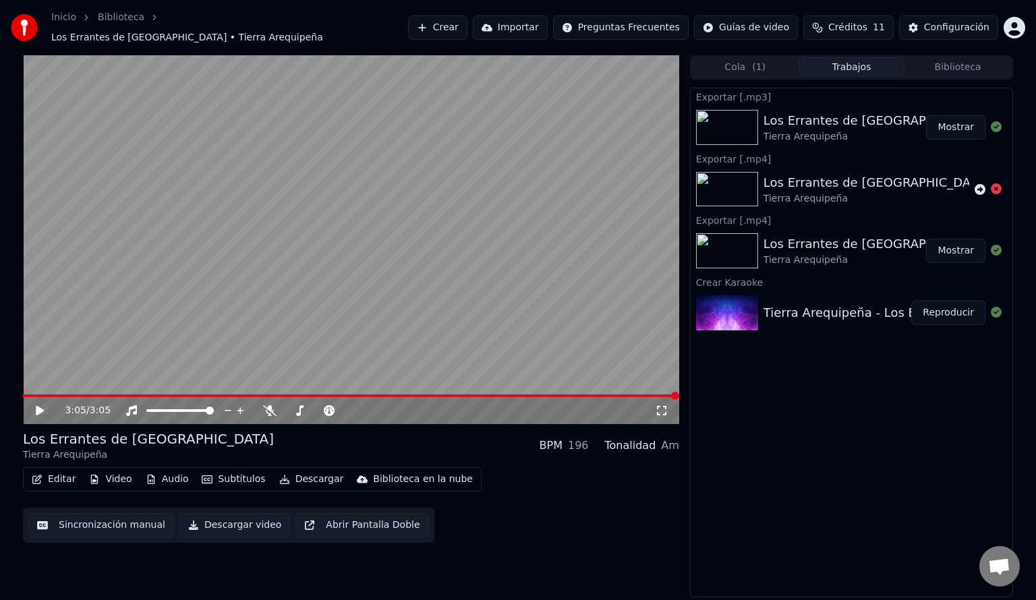
click at [457, 24] on button "Crear" at bounding box center [437, 28] width 59 height 24
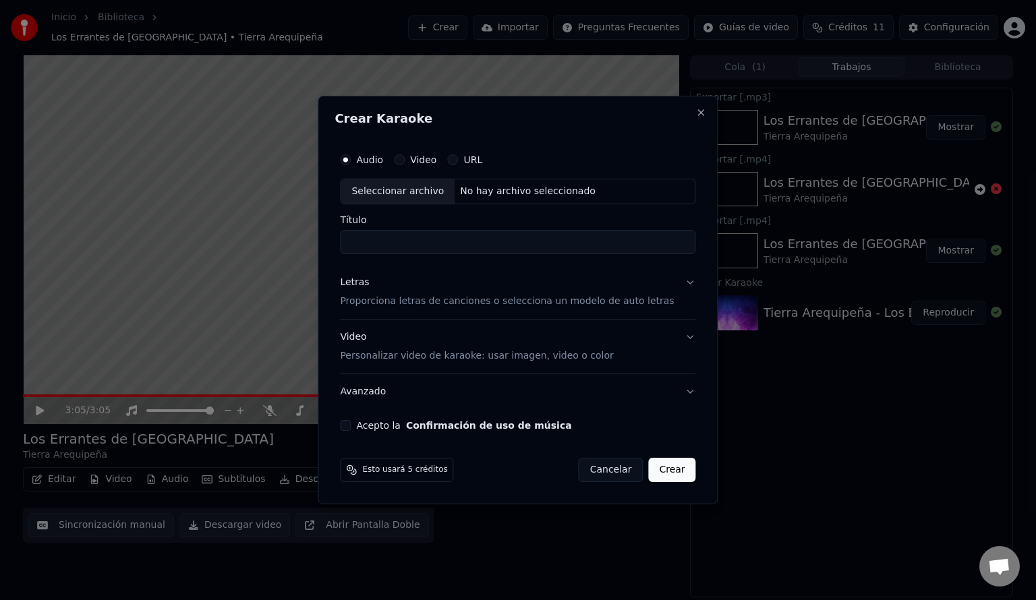
click at [482, 157] on label "URL" at bounding box center [472, 159] width 19 height 9
click at [458, 157] on button "URL" at bounding box center [452, 159] width 11 height 11
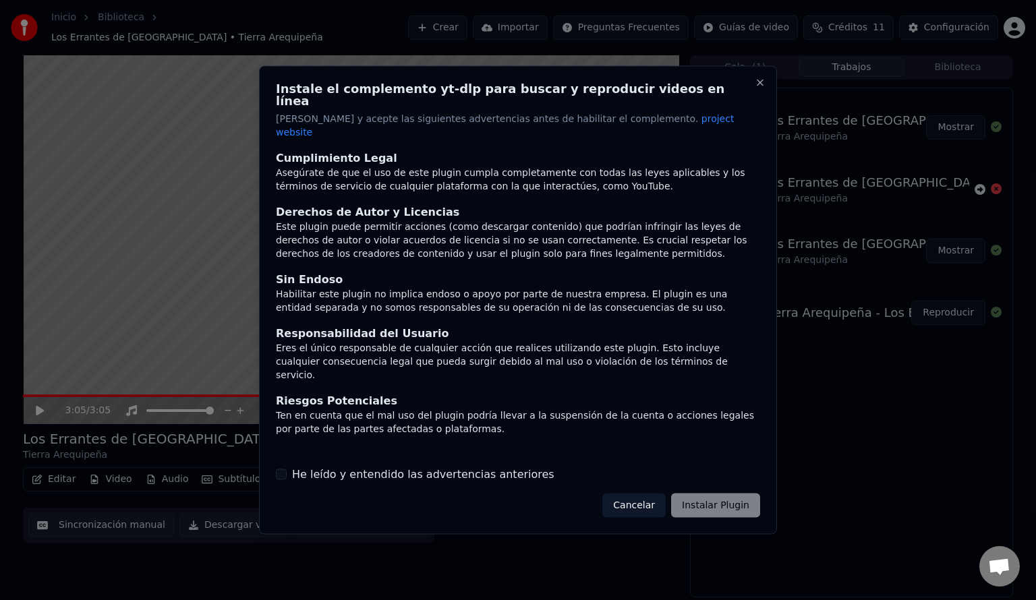
click at [277, 469] on button "He leído y entendido las advertencias anteriores" at bounding box center [281, 474] width 11 height 11
click at [318, 579] on div at bounding box center [518, 300] width 1036 height 600
click at [655, 493] on button "Cancelar" at bounding box center [633, 505] width 63 height 24
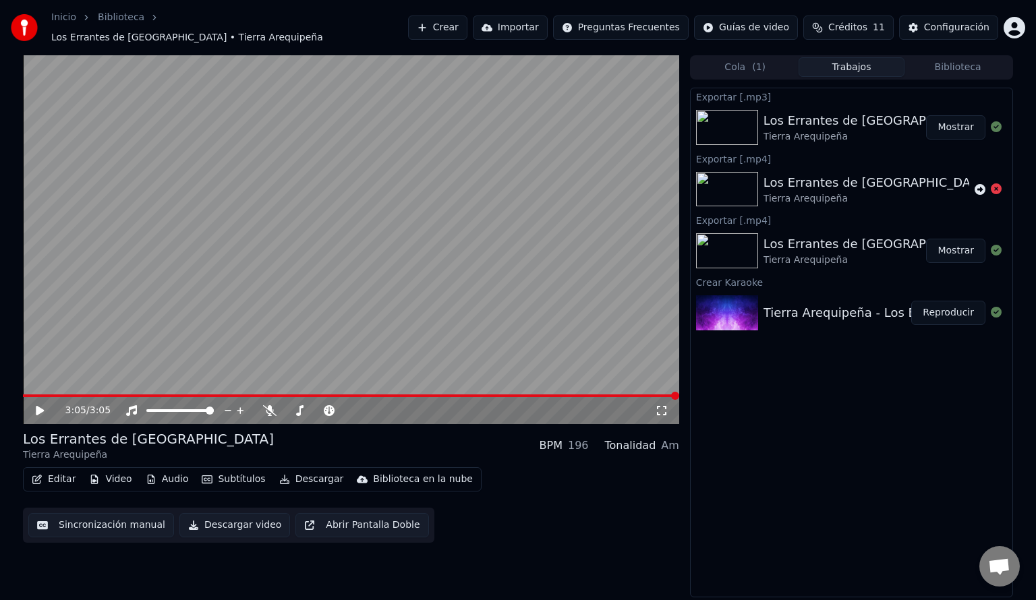
click at [467, 19] on button "Crear" at bounding box center [437, 28] width 59 height 24
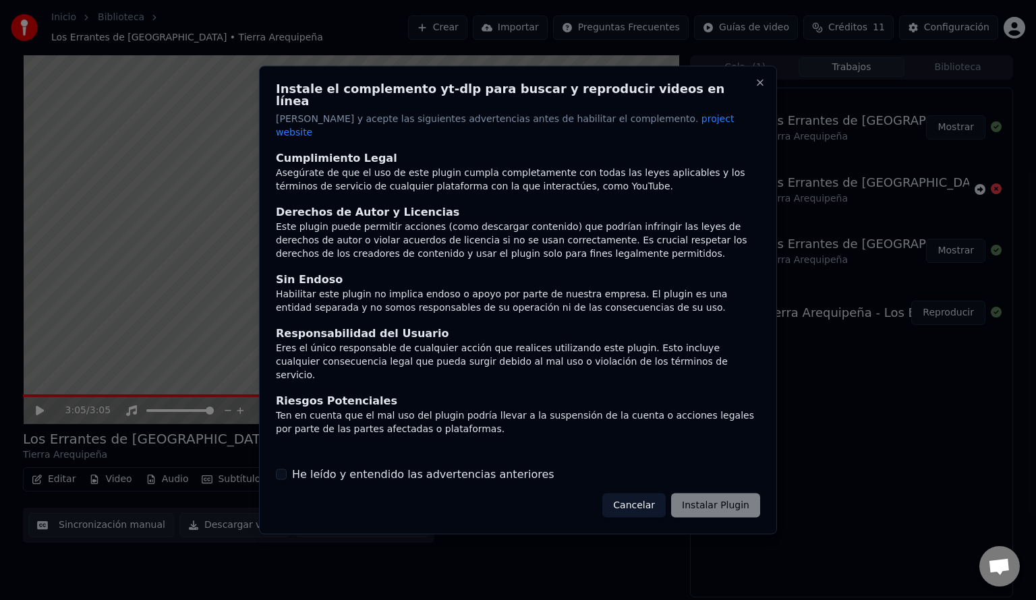
click at [643, 493] on button "Cancelar" at bounding box center [633, 505] width 63 height 24
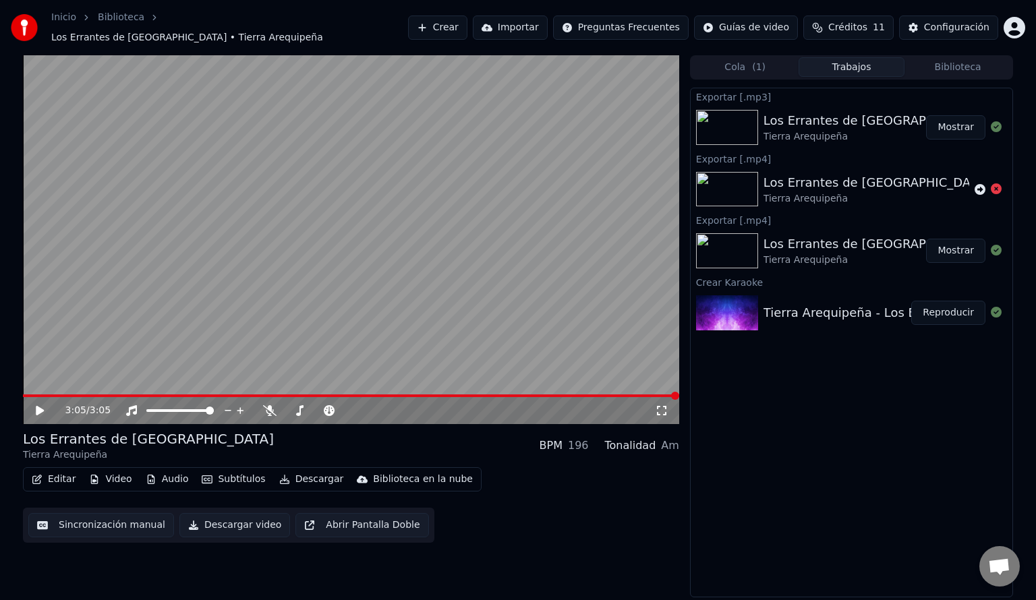
click at [467, 21] on button "Crear" at bounding box center [437, 28] width 59 height 24
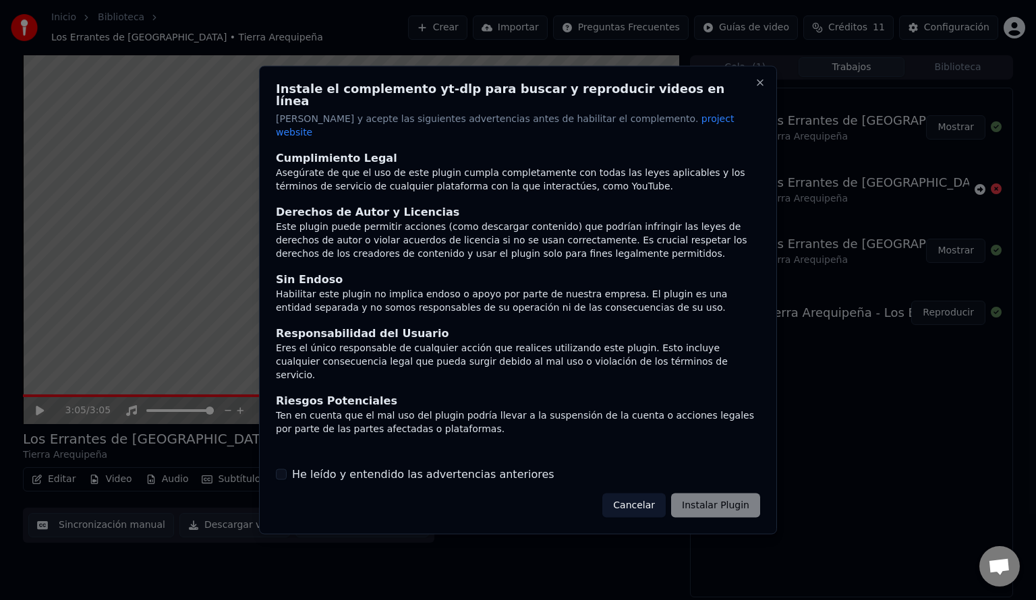
click at [521, 271] on div "Sin Endoso" at bounding box center [518, 279] width 484 height 16
click at [765, 92] on div "Instale el complemento yt-dlp para buscar y reproducir videos en línea Lea y ac…" at bounding box center [518, 300] width 518 height 469
click at [756, 88] on button "Close" at bounding box center [760, 83] width 11 height 11
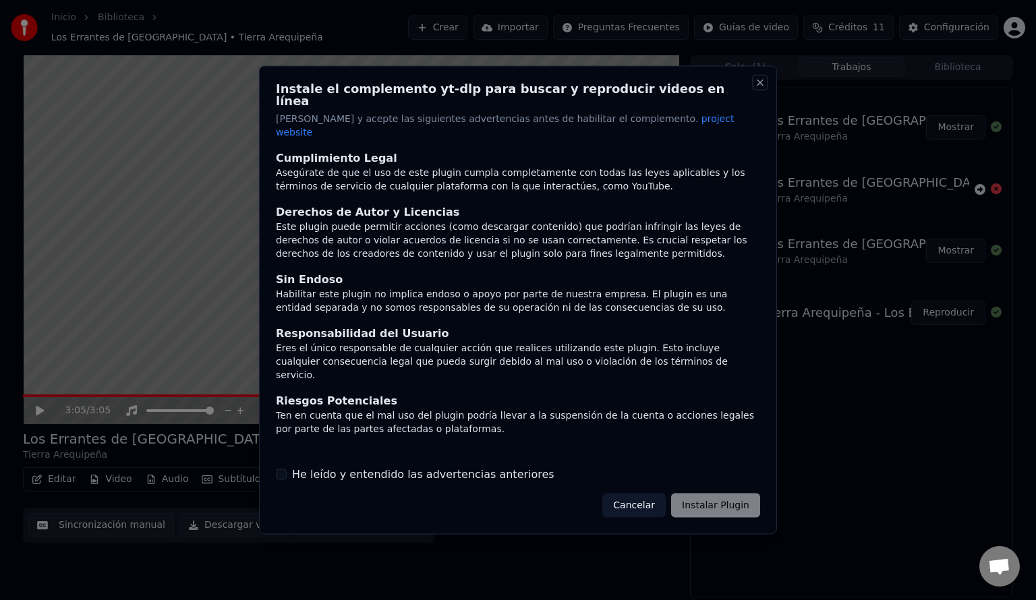
click at [756, 88] on button "Close" at bounding box center [760, 83] width 11 height 11
click at [758, 88] on button "Close" at bounding box center [760, 83] width 11 height 11
drag, startPoint x: 748, startPoint y: 374, endPoint x: 757, endPoint y: 374, distance: 9.5
click at [757, 374] on div "Cumplimiento Legal Asegúrate de que el uso de este plugin cumpla completamente …" at bounding box center [518, 300] width 484 height 300
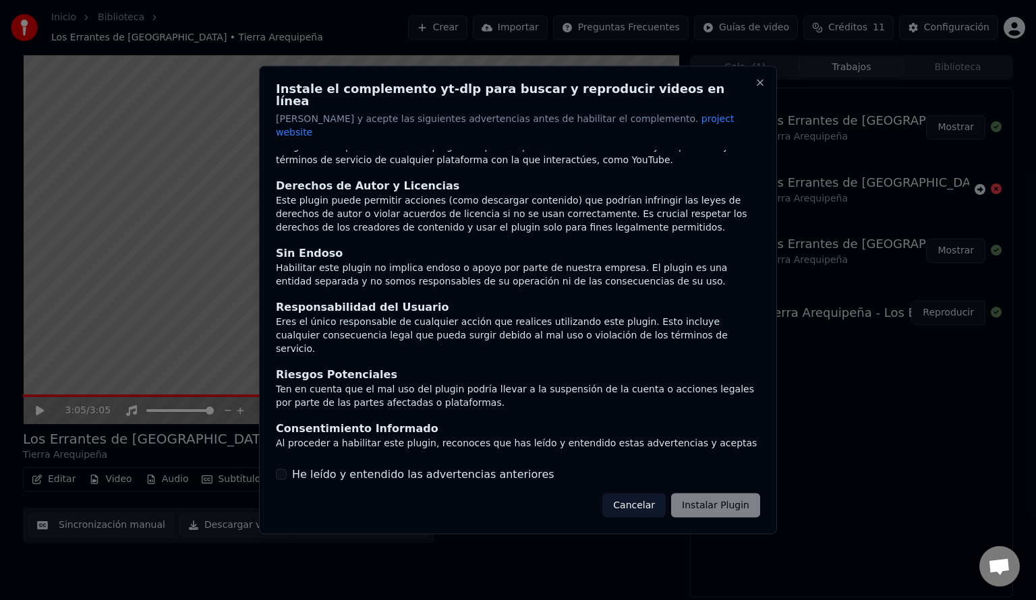
click at [284, 469] on button "He leído y entendido las advertencias anteriores" at bounding box center [281, 474] width 11 height 11
click at [645, 496] on button "Cancelar" at bounding box center [633, 505] width 63 height 24
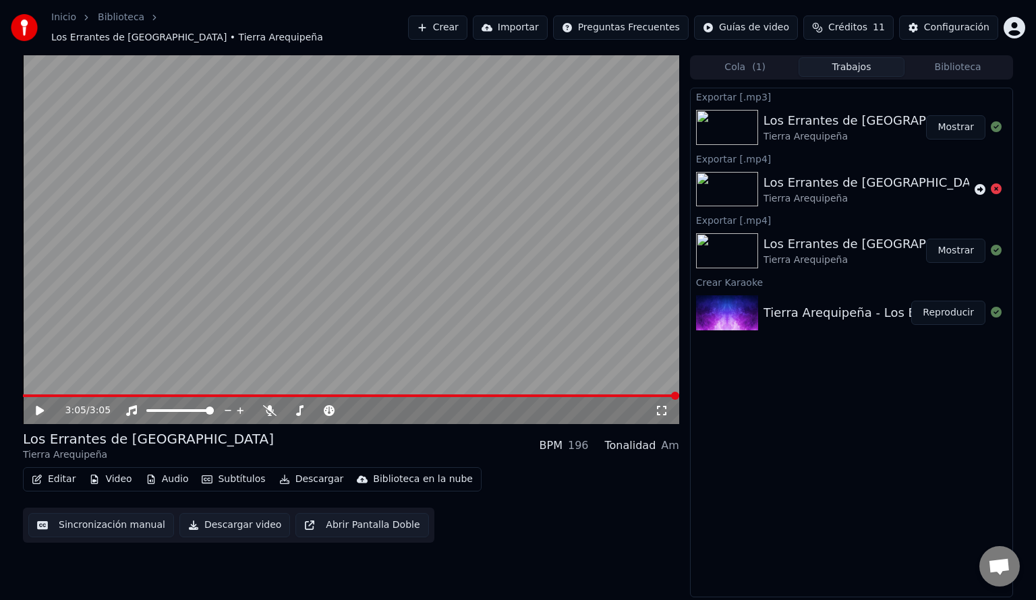
click at [25, 22] on img at bounding box center [24, 27] width 27 height 27
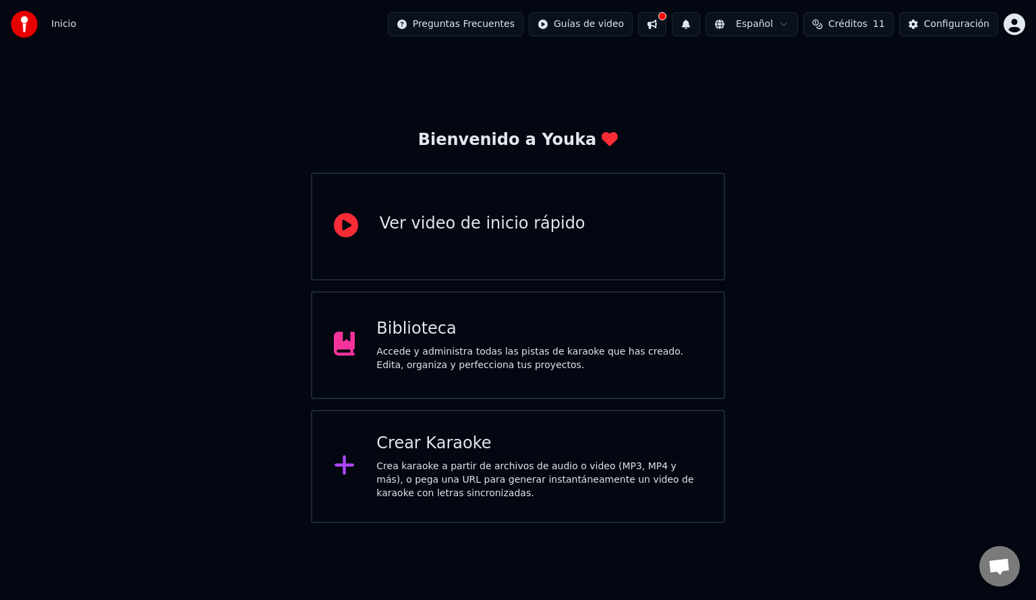
click at [399, 461] on div "Crea karaoke a partir de archivos de audio o video (MP3, MP4 y más), o pega una…" at bounding box center [539, 480] width 326 height 40
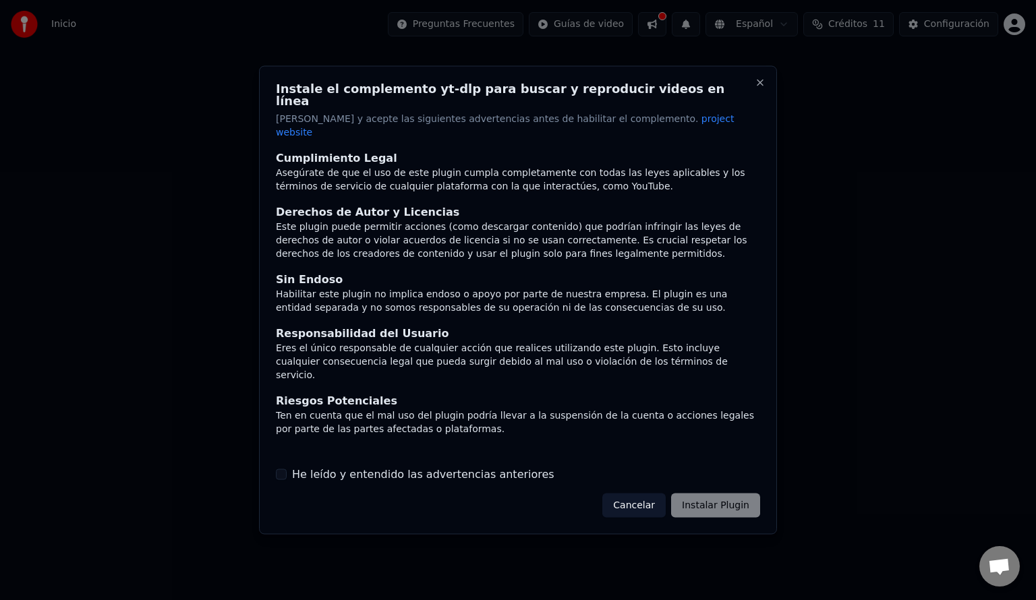
click at [593, 103] on h2 "Instale el complemento yt-dlp para buscar y reproducir videos en línea" at bounding box center [518, 95] width 484 height 24
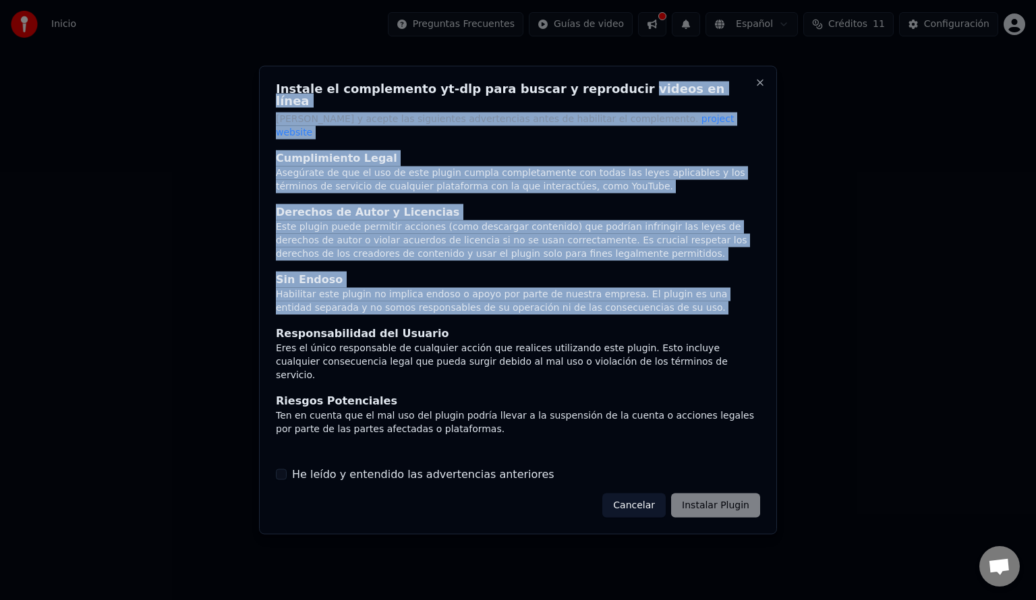
drag, startPoint x: 593, startPoint y: 103, endPoint x: 765, endPoint y: 287, distance: 251.9
click at [765, 287] on div "Instale el complemento yt-dlp para buscar y reproducir videos en línea Lea y ac…" at bounding box center [518, 300] width 518 height 469
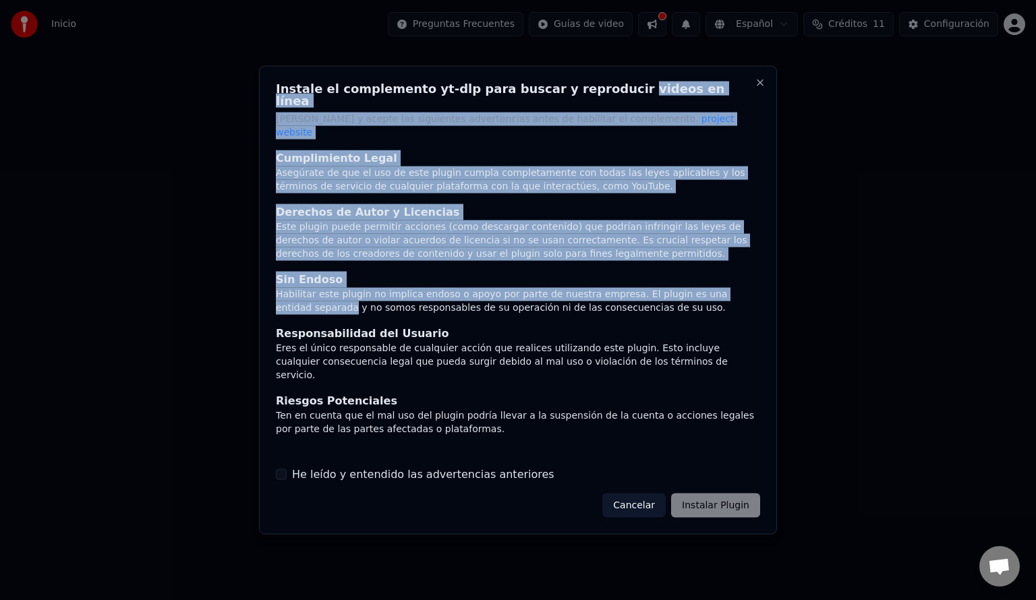
click at [700, 100] on h2 "Instale el complemento yt-dlp para buscar y reproducir videos en línea" at bounding box center [518, 95] width 484 height 24
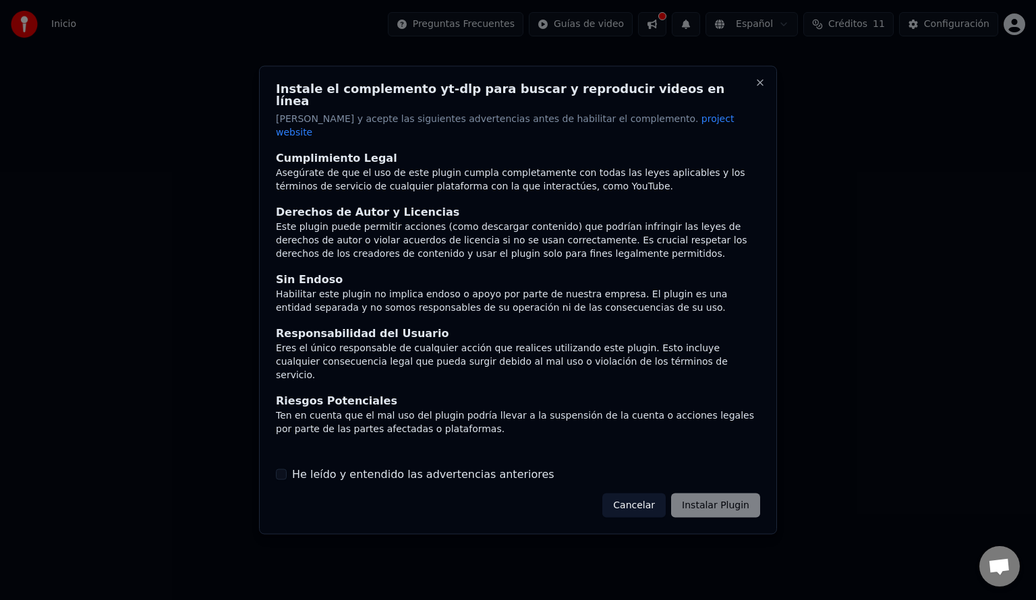
click at [278, 469] on button "He leído y entendido las advertencias anteriores" at bounding box center [281, 474] width 11 height 11
click at [713, 493] on button "Instalar Plugin" at bounding box center [715, 505] width 89 height 24
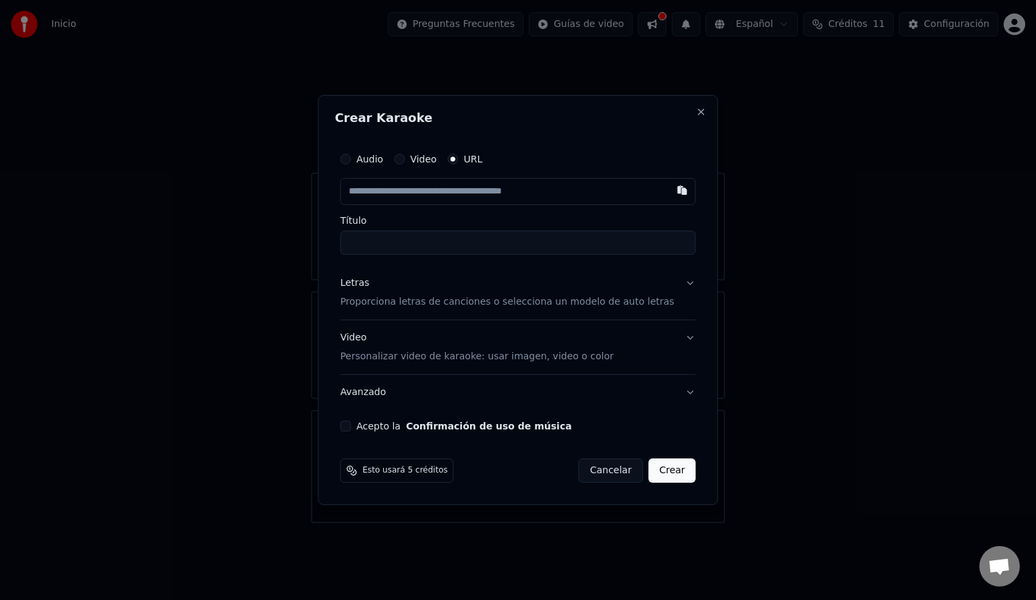
click at [484, 151] on div "Audio Video URL" at bounding box center [517, 159] width 355 height 27
click at [482, 161] on label "URL" at bounding box center [472, 158] width 19 height 9
click at [458, 161] on button "URL" at bounding box center [452, 159] width 11 height 11
click at [475, 198] on input "text" at bounding box center [517, 191] width 355 height 27
paste input "**********"
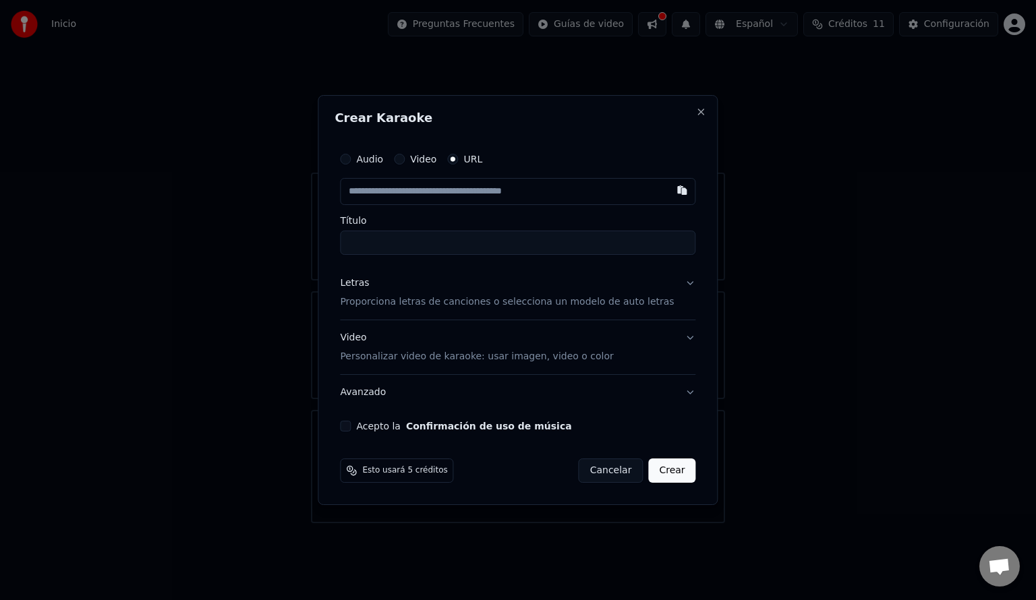
type input "**********"
click at [677, 283] on button "Letras Proporciona letras de canciones o selecciona un modelo de auto letras" at bounding box center [517, 293] width 355 height 54
type input "**********"
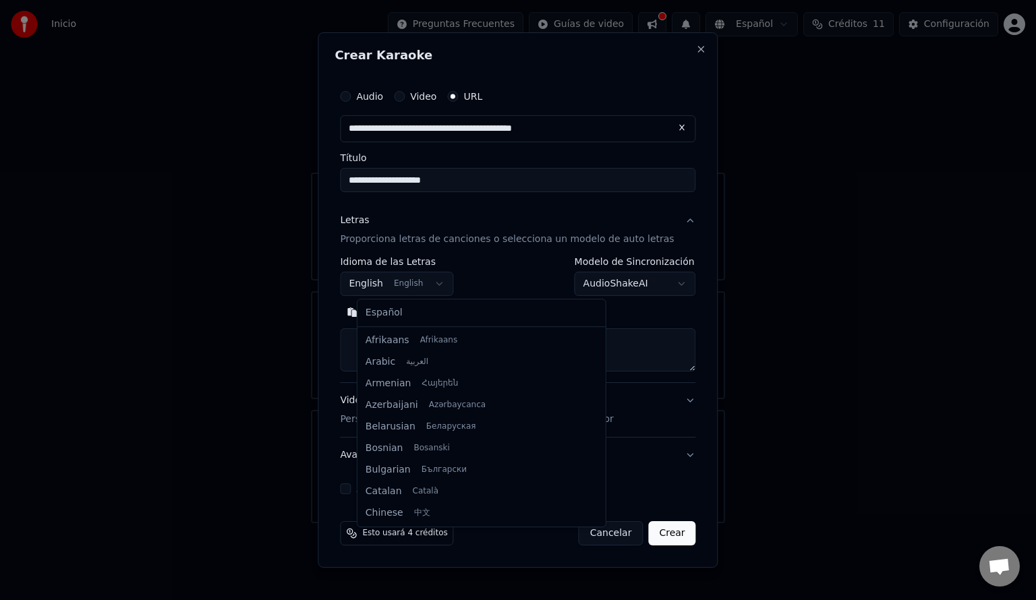
click at [424, 283] on body "**********" at bounding box center [518, 261] width 1036 height 523
select select "**"
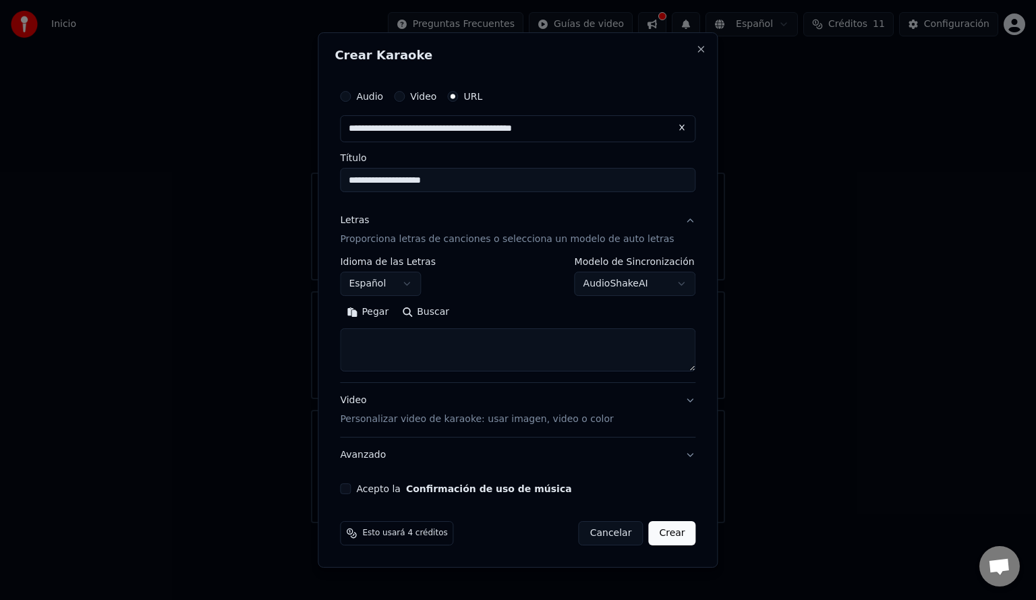
click at [521, 367] on textarea at bounding box center [517, 349] width 355 height 43
paste textarea "**********"
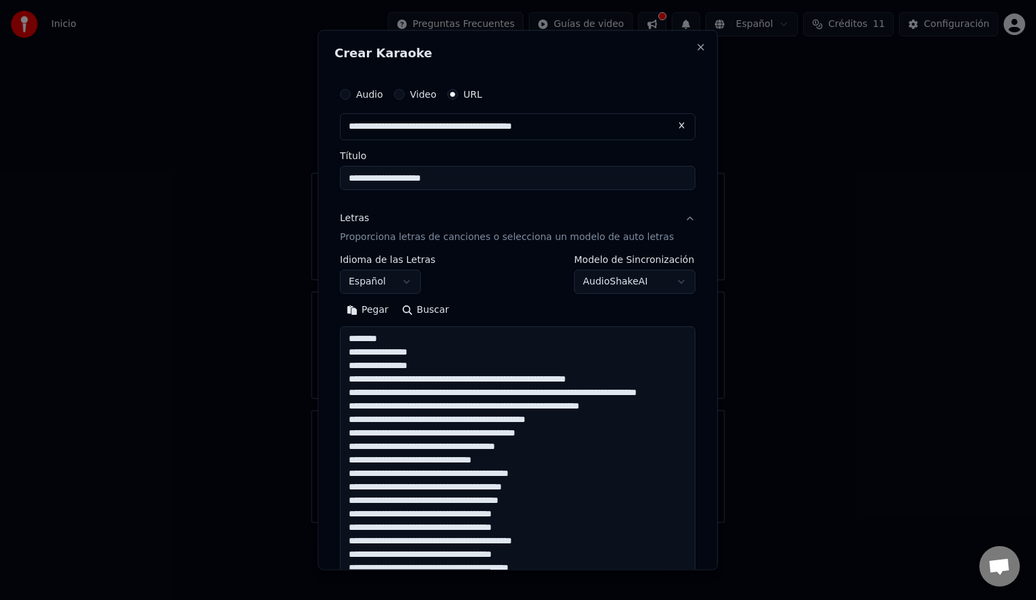
scroll to position [488, 0]
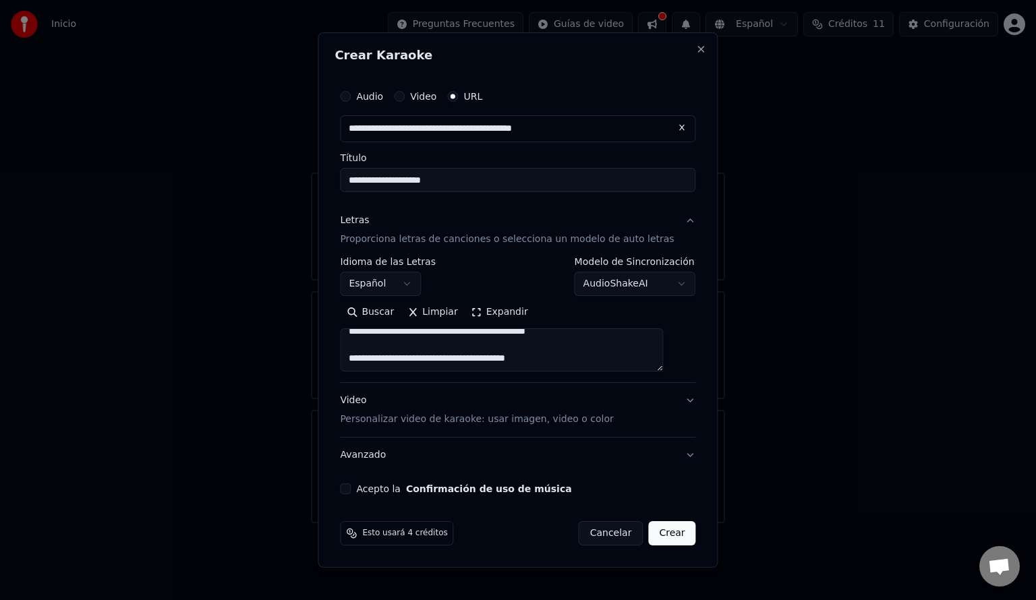
type textarea "**********"
click at [351, 484] on button "Acepto la Confirmación de uso de música" at bounding box center [345, 489] width 11 height 11
click at [661, 532] on button "Crear" at bounding box center [671, 533] width 47 height 24
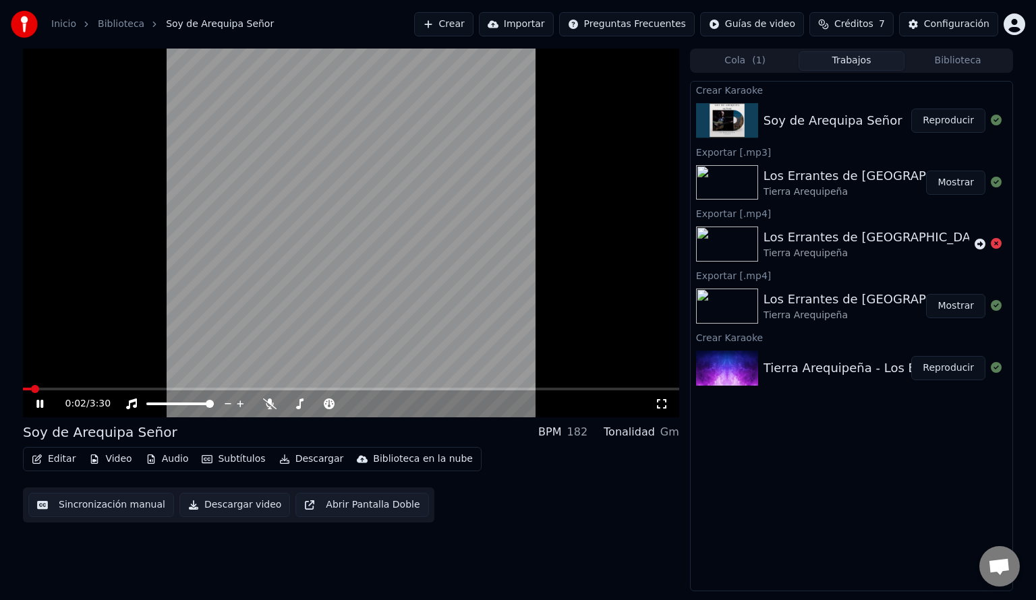
click at [250, 235] on video at bounding box center [351, 233] width 656 height 369
click at [359, 210] on video at bounding box center [351, 233] width 656 height 369
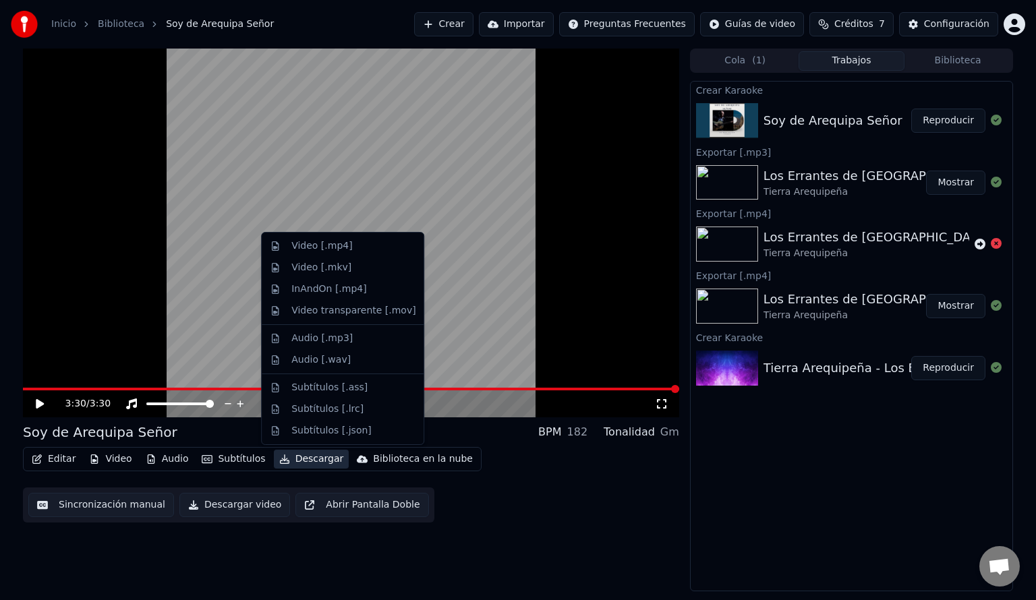
click at [302, 453] on button "Descargar" at bounding box center [312, 459] width 76 height 19
click at [316, 337] on div "Audio [.mp3]" at bounding box center [321, 338] width 61 height 13
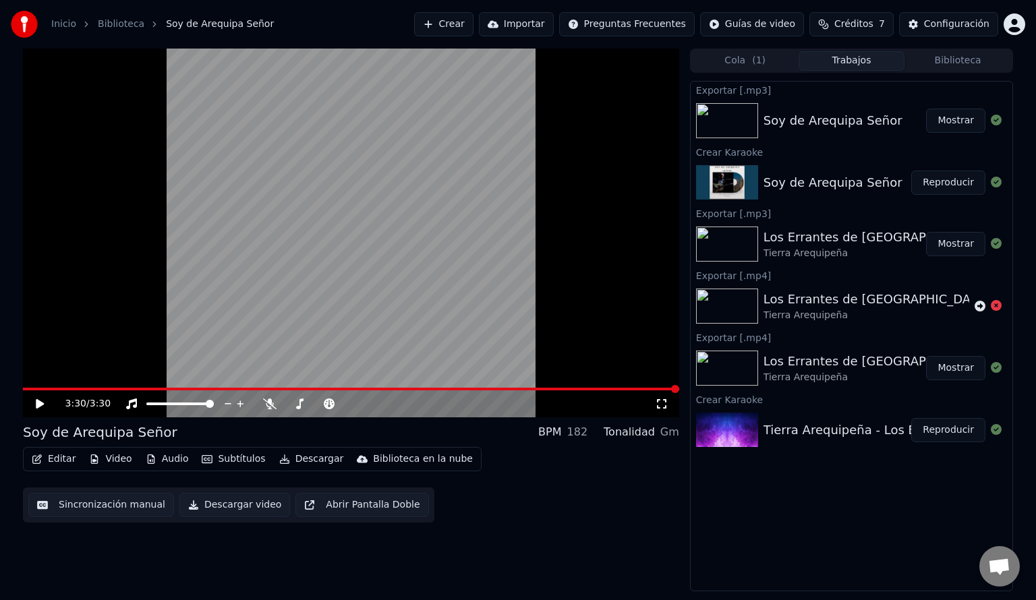
click at [950, 119] on button "Mostrar" at bounding box center [955, 121] width 59 height 24
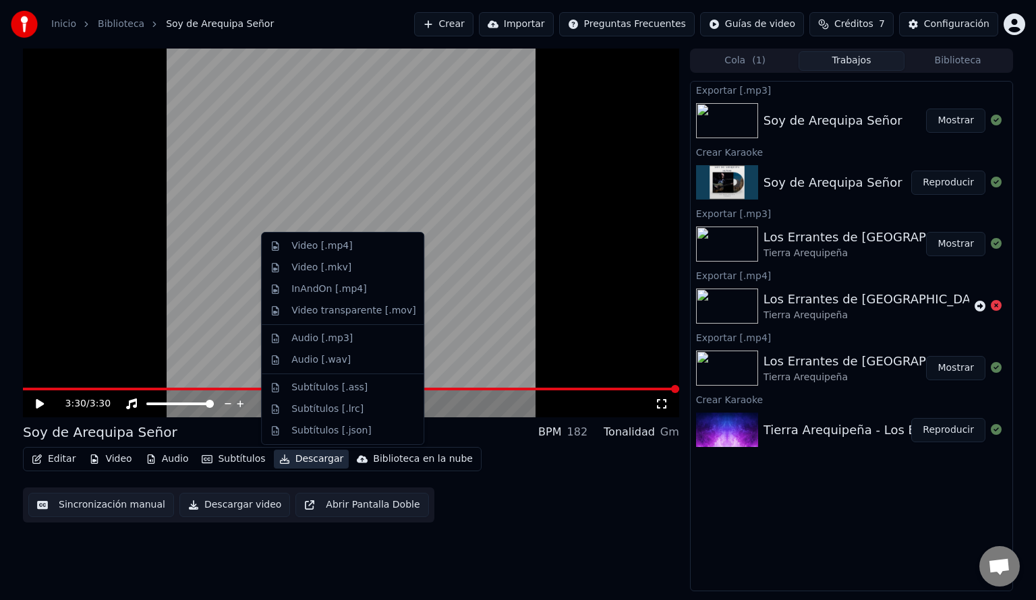
click at [314, 464] on button "Descargar" at bounding box center [312, 459] width 76 height 19
click at [314, 245] on div "Video [.mp4]" at bounding box center [321, 245] width 61 height 13
